Goal: Transaction & Acquisition: Book appointment/travel/reservation

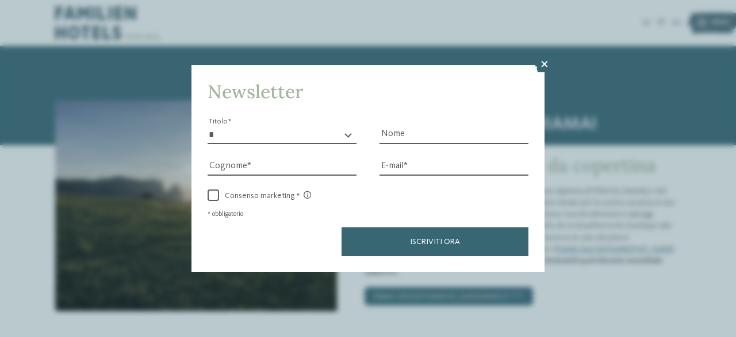
click at [545, 99] on div "Newsletter * ****** ******* ******** ****** Titolo Nome [GEOGRAPHIC_DATA] Fax" at bounding box center [368, 168] width 736 height 337
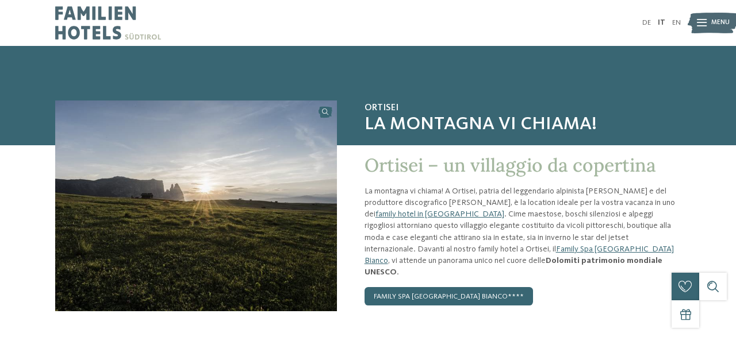
click at [713, 18] on div "Menu" at bounding box center [720, 22] width 18 height 23
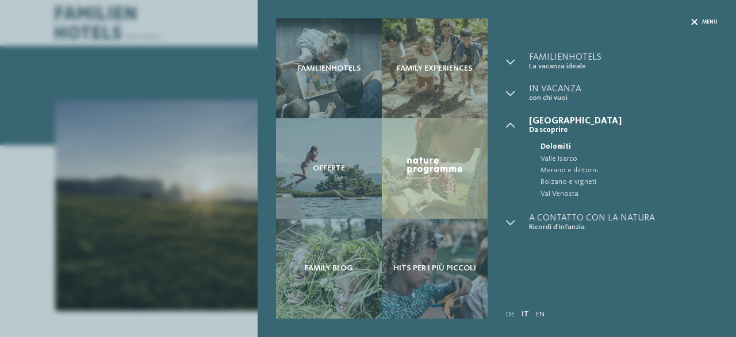
click at [708, 22] on span "Menu" at bounding box center [710, 21] width 16 height 7
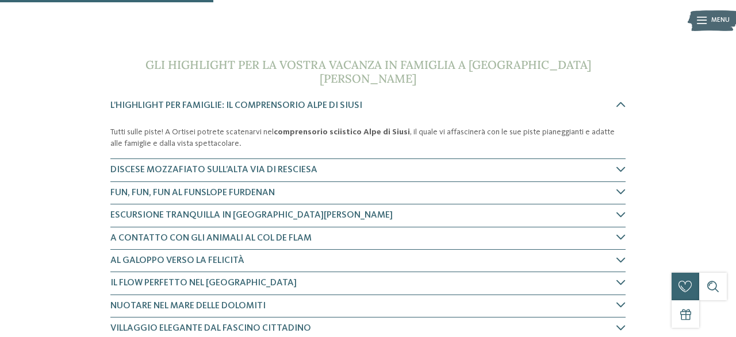
scroll to position [359, 0]
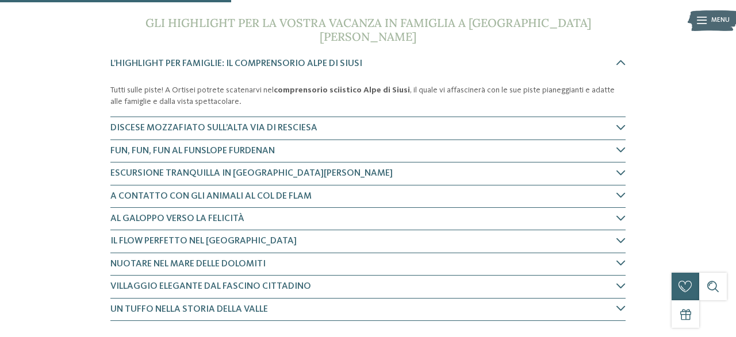
click at [695, 24] on img at bounding box center [712, 20] width 51 height 25
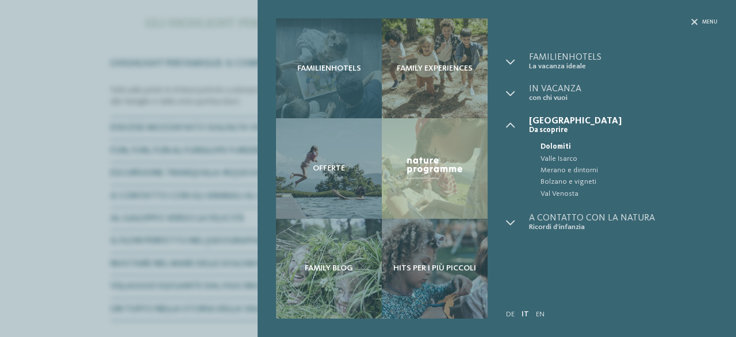
click at [338, 76] on div "Familienhotels" at bounding box center [329, 68] width 106 height 100
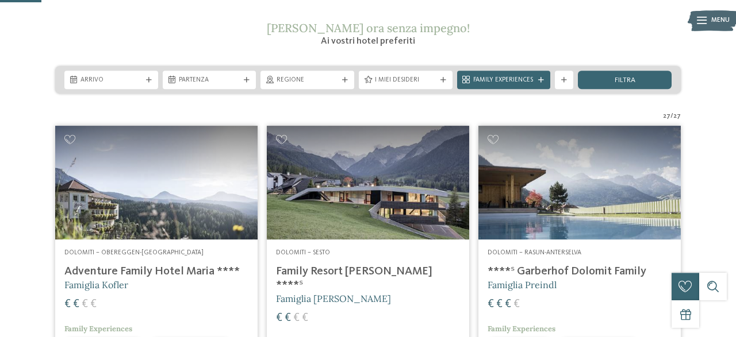
scroll to position [174, 0]
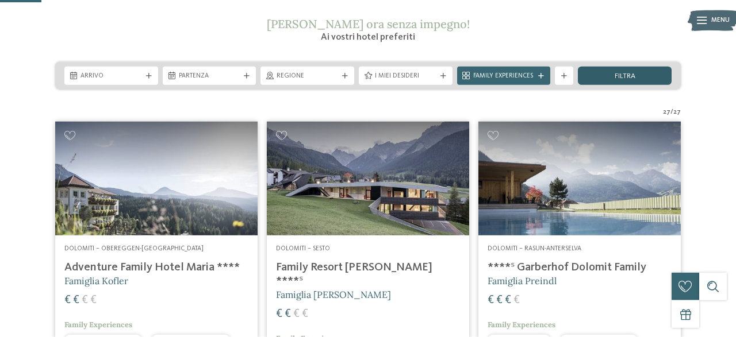
click at [622, 76] on span "filtra" at bounding box center [624, 76] width 21 height 7
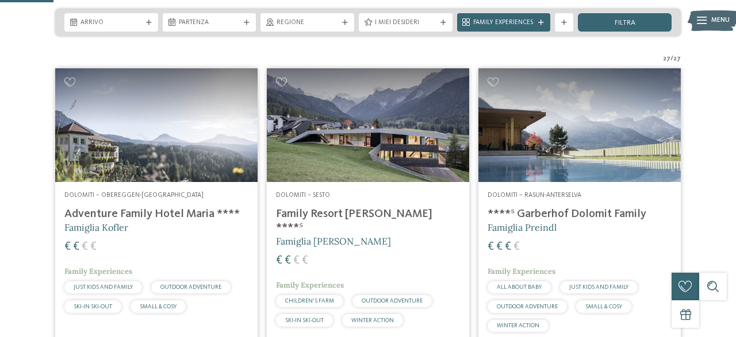
scroll to position [228, 0]
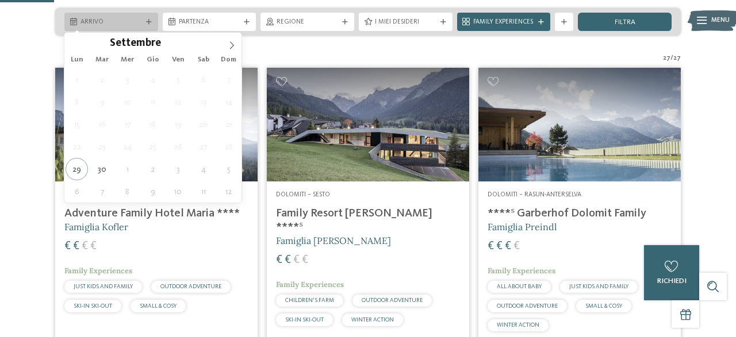
click at [129, 20] on span "Arrivo" at bounding box center [110, 22] width 61 height 9
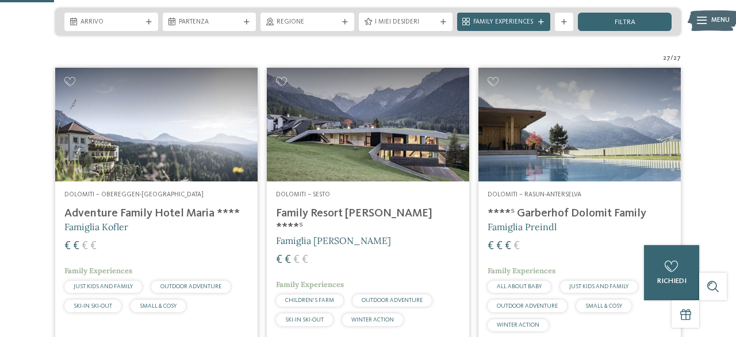
click at [138, 24] on span "Arrivo" at bounding box center [110, 22] width 61 height 9
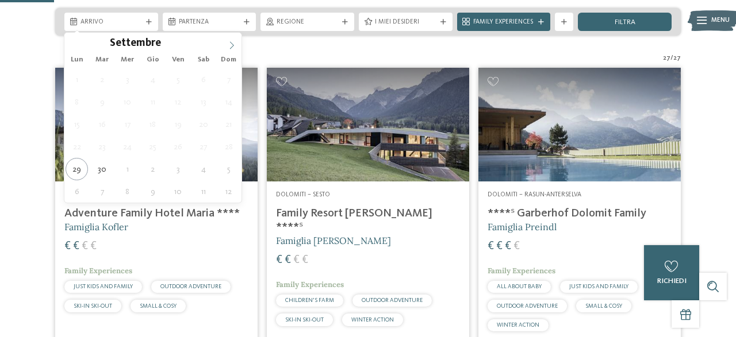
click at [233, 43] on icon at bounding box center [232, 45] width 8 height 8
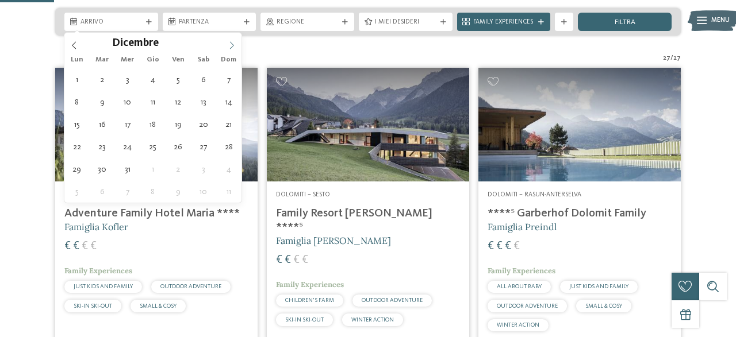
click at [233, 43] on icon at bounding box center [232, 45] width 8 height 8
type div "22.12.2025"
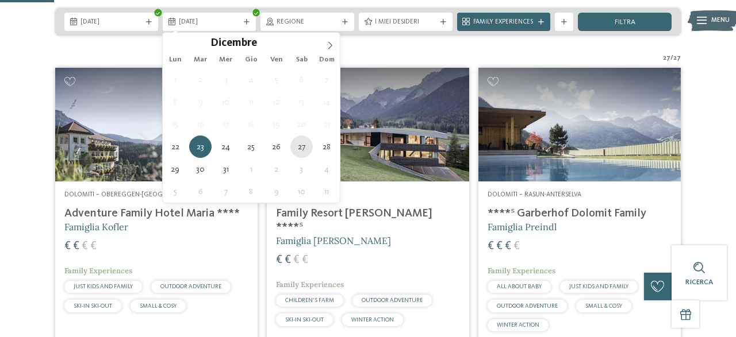
type div "27.12.2025"
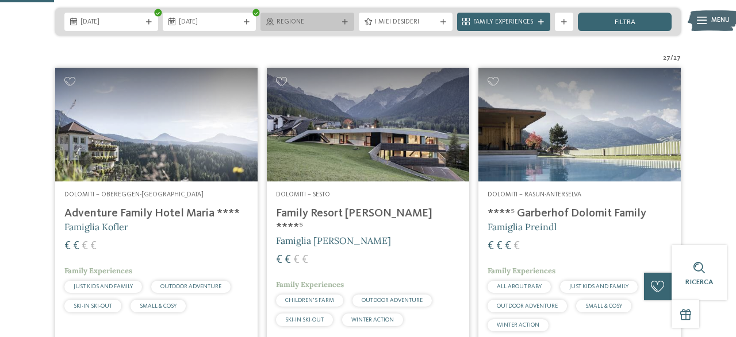
click at [294, 18] on div "Regione" at bounding box center [307, 22] width 66 height 10
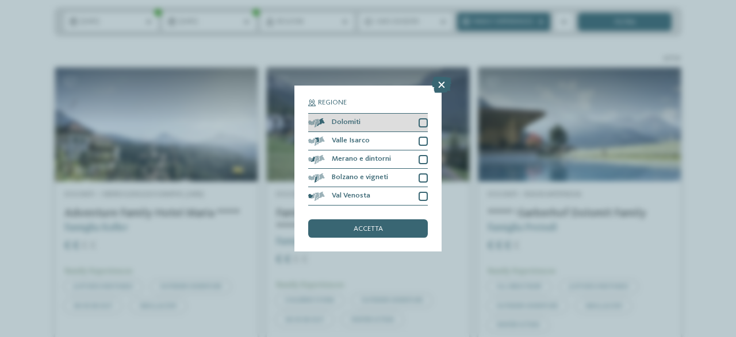
click at [425, 127] on div at bounding box center [422, 122] width 9 height 9
click at [425, 125] on icon at bounding box center [423, 123] width 6 height 6
click at [412, 229] on div "accetta" at bounding box center [368, 229] width 120 height 18
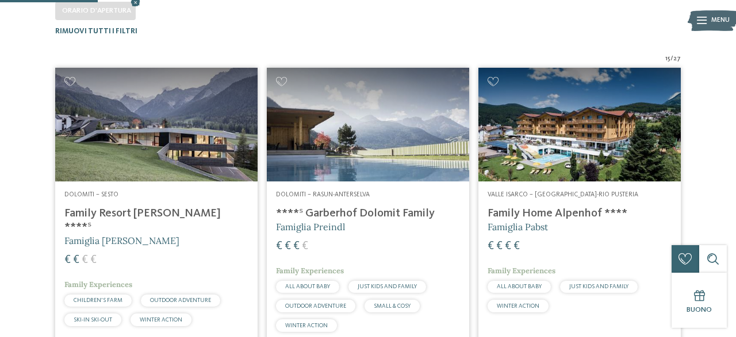
scroll to position [164, 0]
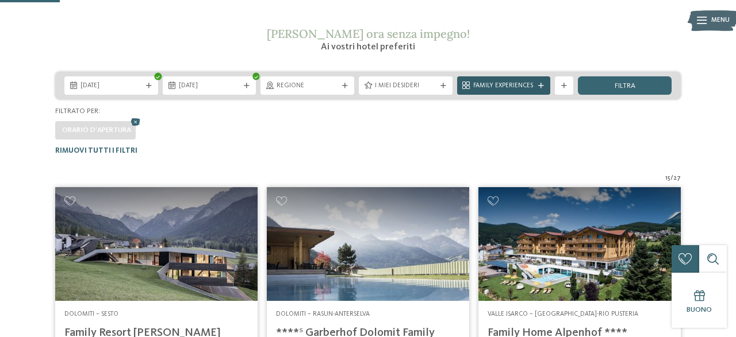
click at [519, 87] on span "Family Experiences" at bounding box center [503, 86] width 61 height 9
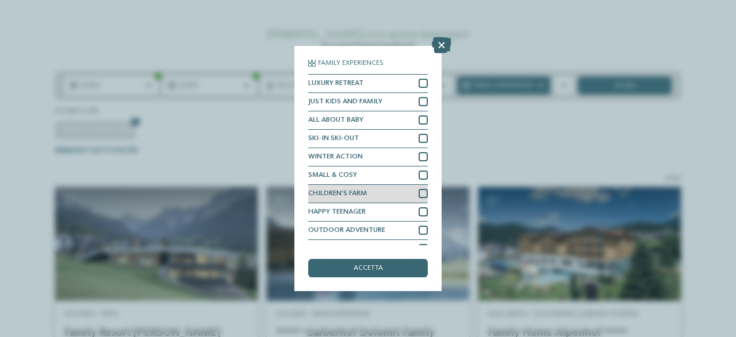
scroll to position [13, 0]
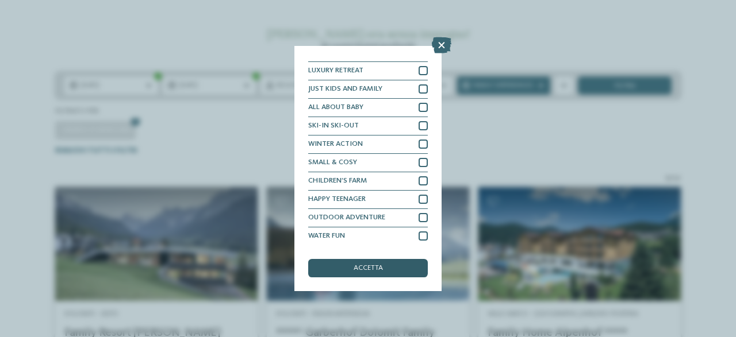
click at [402, 271] on div "accetta" at bounding box center [368, 268] width 120 height 18
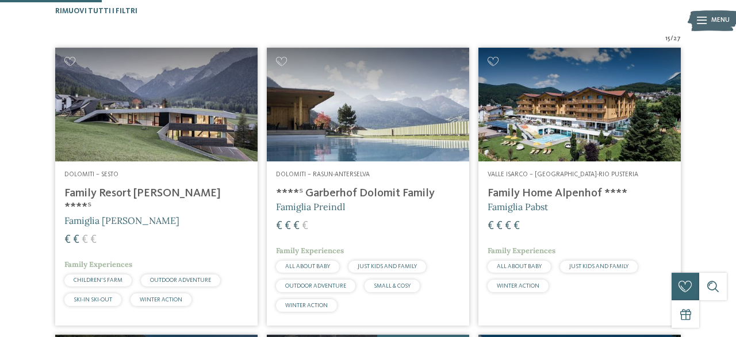
scroll to position [125, 0]
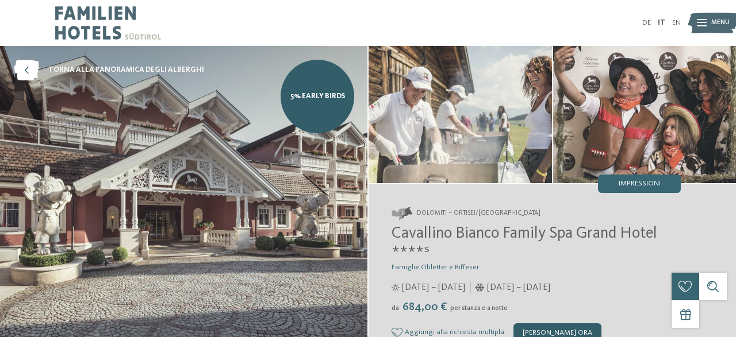
click at [561, 332] on div "[PERSON_NAME] ora" at bounding box center [557, 333] width 88 height 18
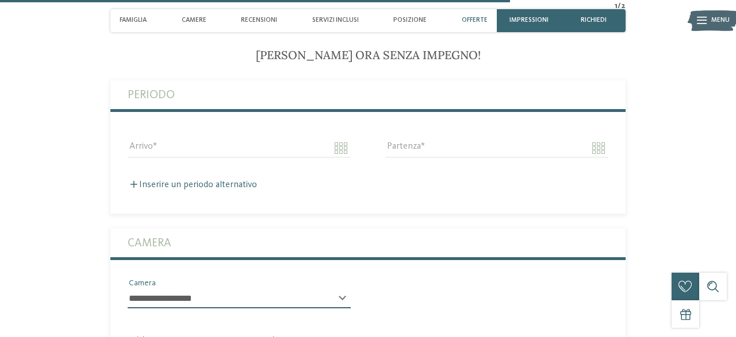
scroll to position [2404, 0]
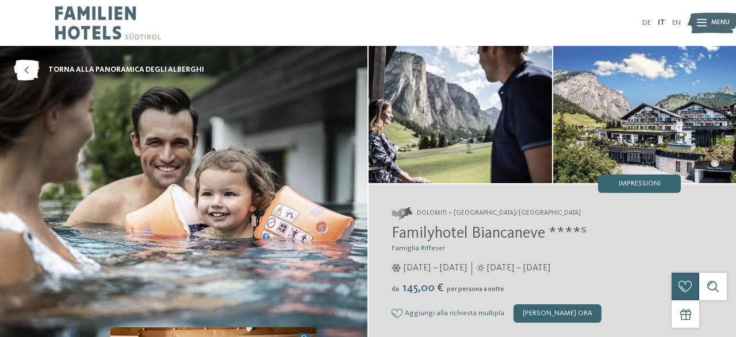
click at [710, 17] on img at bounding box center [712, 22] width 51 height 25
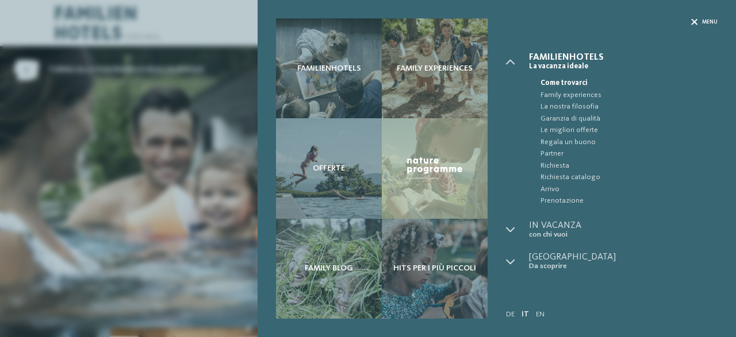
click at [698, 24] on div "Menu" at bounding box center [704, 21] width 26 height 7
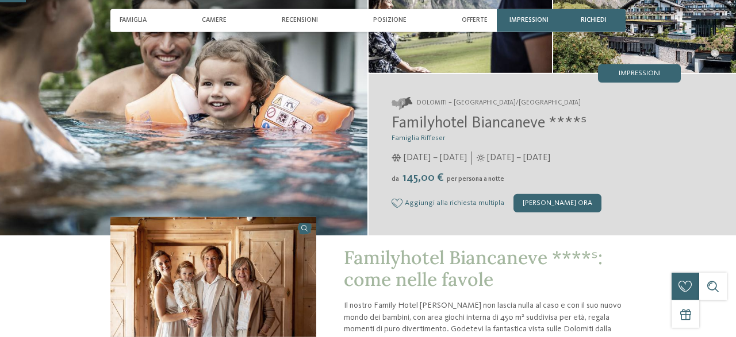
scroll to position [120, 0]
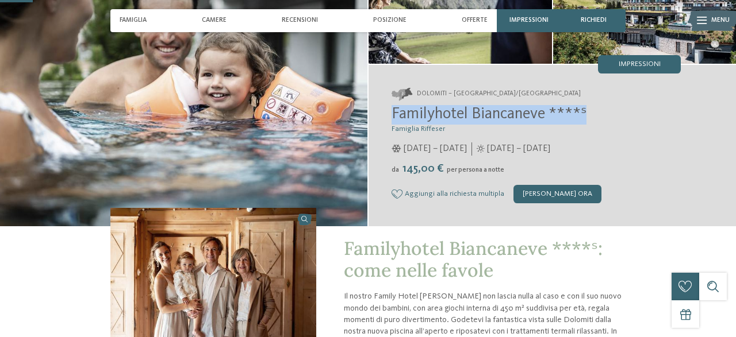
drag, startPoint x: 392, startPoint y: 114, endPoint x: 588, endPoint y: 117, distance: 195.4
click at [588, 117] on h2 "Familyhotel Biancaneve ****ˢ" at bounding box center [535, 115] width 289 height 20
copy span "Familyhotel Biancaneve ****ˢ"
